Goal: Check status: Check status

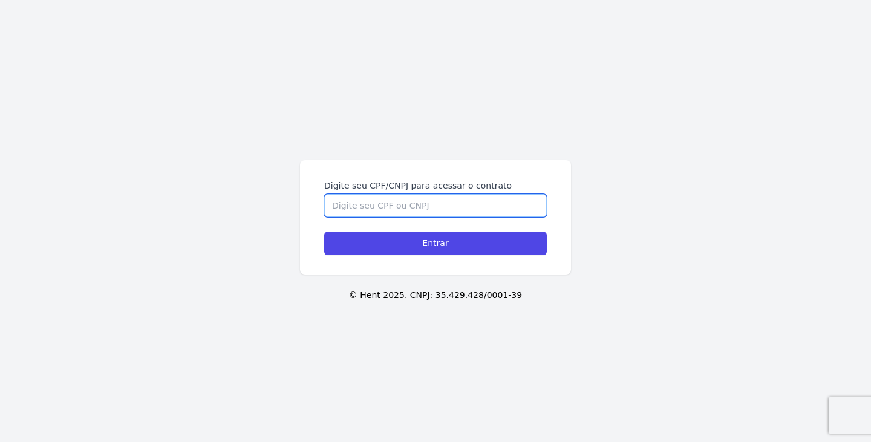
click at [446, 210] on input "Digite seu CPF/CNPJ para acessar o contrato" at bounding box center [435, 205] width 223 height 23
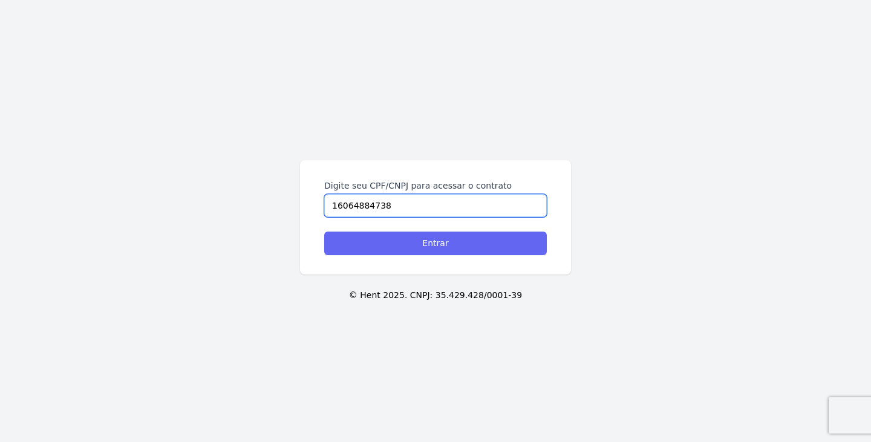
type input "16064884738"
drag, startPoint x: 453, startPoint y: 244, endPoint x: 448, endPoint y: 223, distance: 21.7
click at [450, 227] on form "Digite seu CPF/CNPJ para acessar o contrato 16064884738 Entrar" at bounding box center [435, 218] width 223 height 76
click at [450, 243] on input "Entrar" at bounding box center [435, 244] width 223 height 24
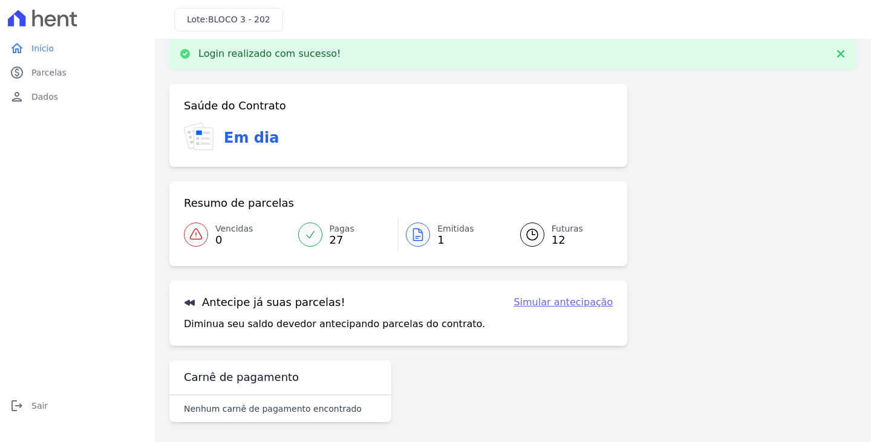
scroll to position [19, 0]
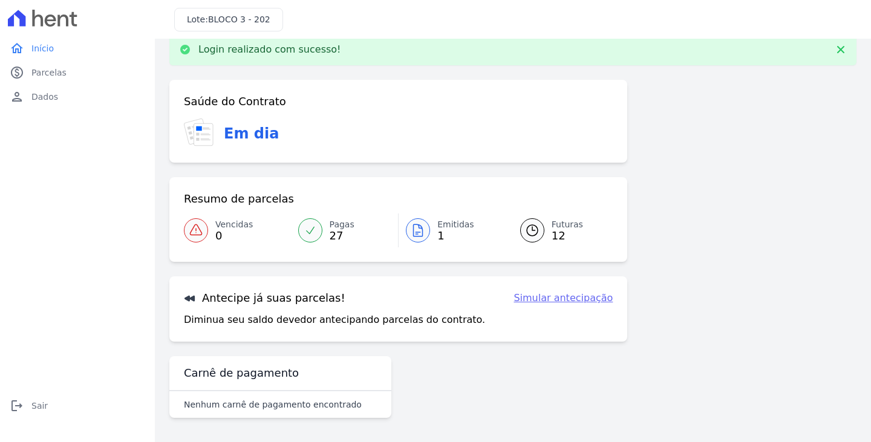
click at [560, 237] on span "12" at bounding box center [567, 236] width 31 height 10
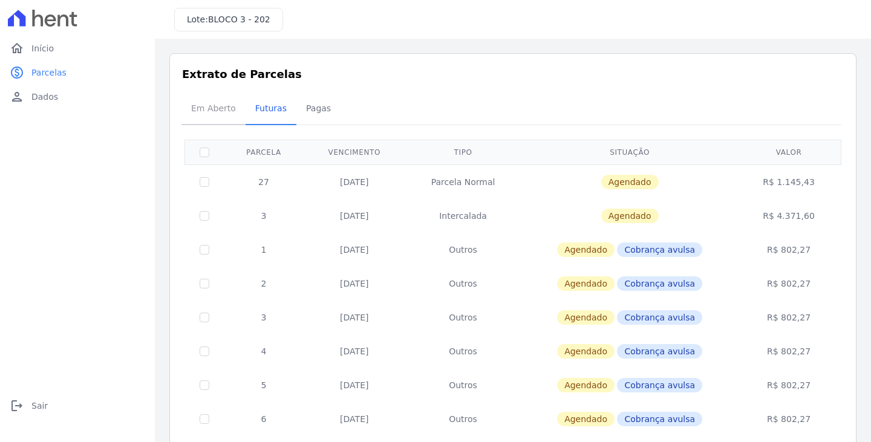
click at [199, 105] on span "Em Aberto" at bounding box center [213, 108] width 59 height 24
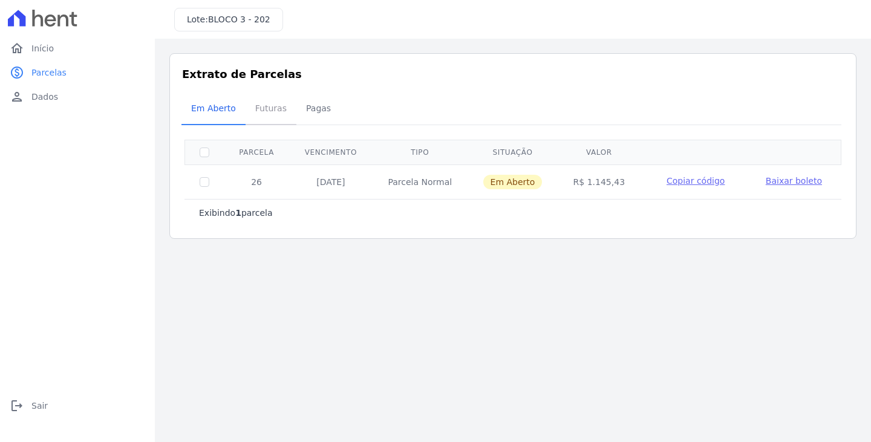
click at [270, 119] on span "Futuras" at bounding box center [271, 108] width 46 height 24
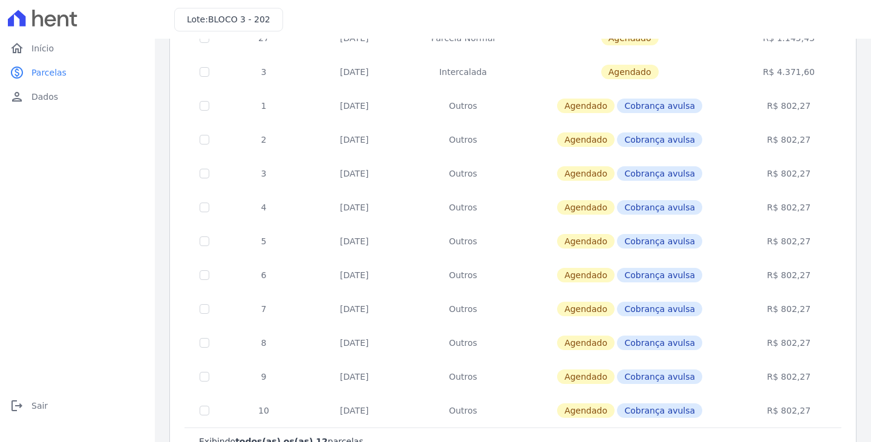
scroll to position [2, 0]
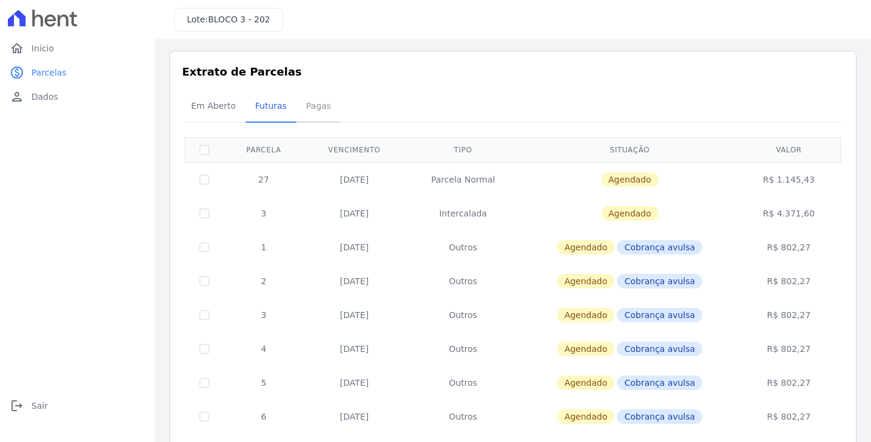
click at [326, 102] on span "Pagas" at bounding box center [318, 106] width 39 height 24
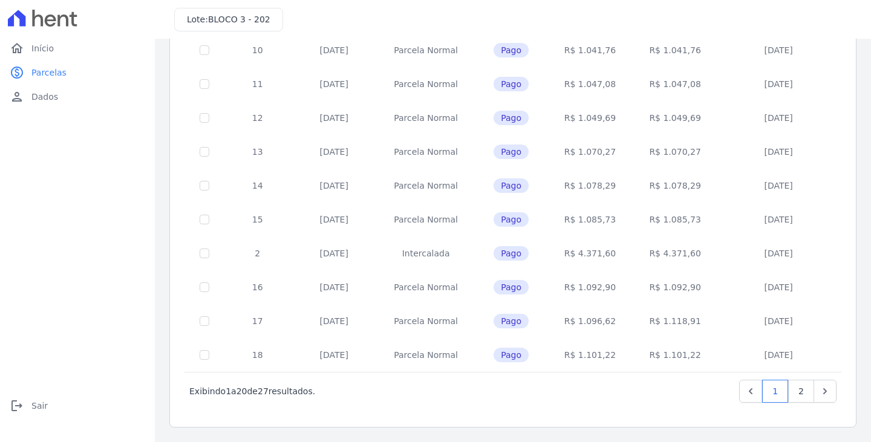
scroll to position [47, 0]
